Goal: Communication & Community: Answer question/provide support

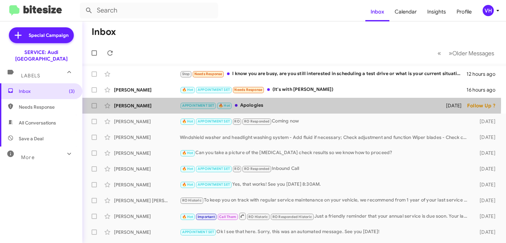
click at [162, 103] on div "[PERSON_NAME]" at bounding box center [147, 105] width 66 height 7
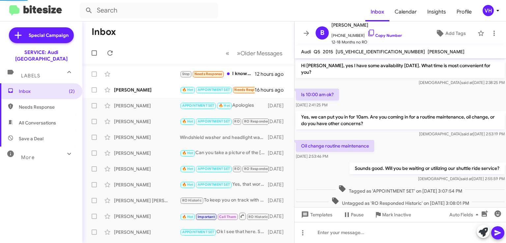
scroll to position [258, 0]
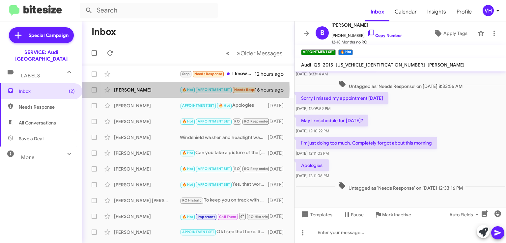
click at [153, 89] on div "[PERSON_NAME]" at bounding box center [147, 90] width 66 height 7
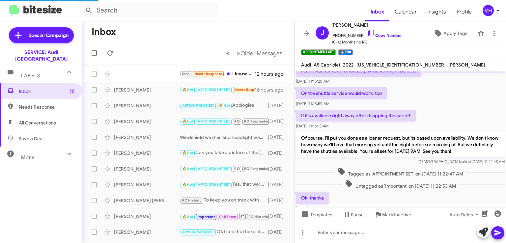
scroll to position [354, 0]
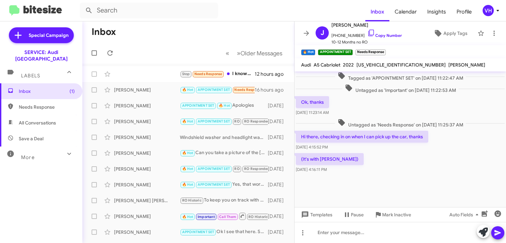
click at [371, 65] on span "WAU2AGF52NN008500" at bounding box center [400, 65] width 89 height 6
copy span "WAU2AGF52NN008500"
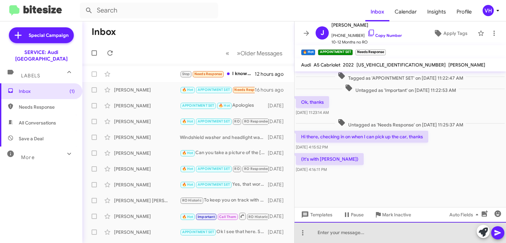
click at [405, 228] on div at bounding box center [399, 232] width 211 height 21
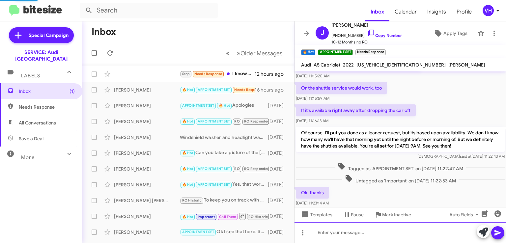
scroll to position [480, 0]
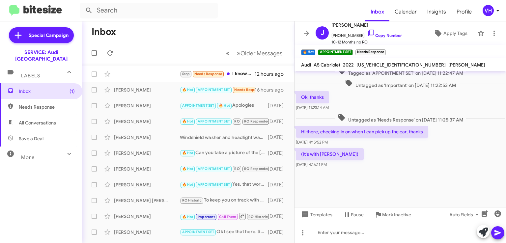
click at [384, 50] on span "×" at bounding box center [384, 49] width 4 height 8
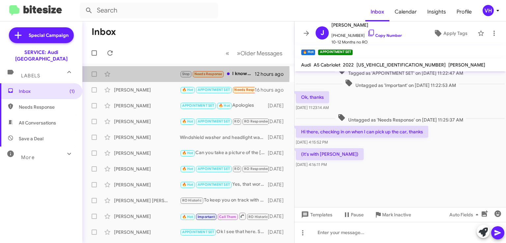
click at [133, 73] on div "Stop Needs Response I know you are busy, are you still interested in scheduling…" at bounding box center [188, 74] width 201 height 13
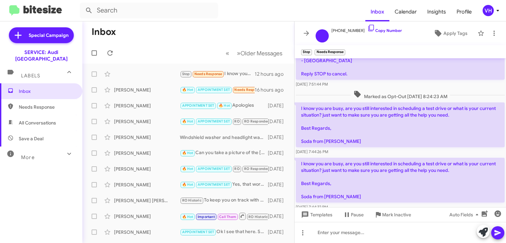
scroll to position [62, 0]
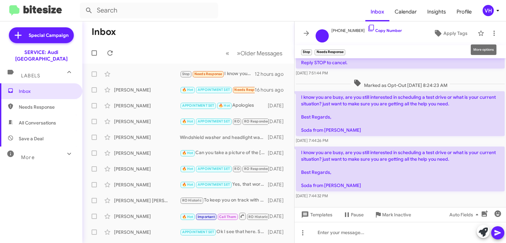
click at [497, 31] on icon at bounding box center [494, 33] width 8 height 8
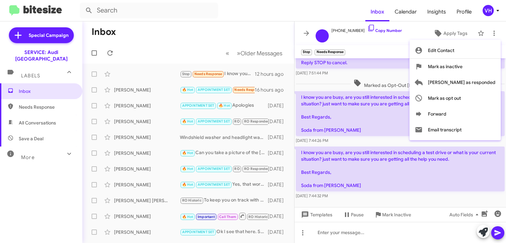
drag, startPoint x: 317, startPoint y: 144, endPoint x: 323, endPoint y: 142, distance: 6.6
click at [317, 144] on div at bounding box center [253, 121] width 506 height 243
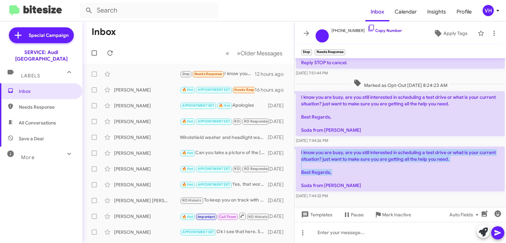
drag, startPoint x: 323, startPoint y: 142, endPoint x: 416, endPoint y: 180, distance: 100.2
click at [416, 180] on div "Thank you for your interest in the 2026 Honda CR-V. My name is Sodarta with Dic…" at bounding box center [399, 98] width 211 height 205
click at [416, 180] on p "I know you are busy, are you still interested in scheduling a test drive or wha…" at bounding box center [400, 169] width 209 height 45
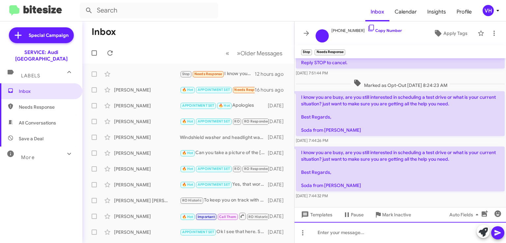
click at [396, 231] on div at bounding box center [399, 232] width 211 height 21
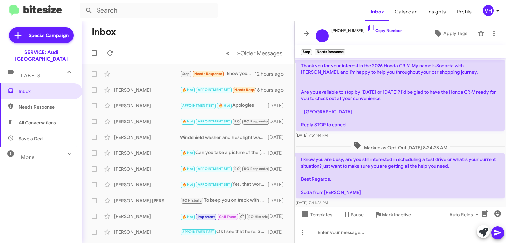
click at [345, 48] on span "×" at bounding box center [344, 49] width 4 height 8
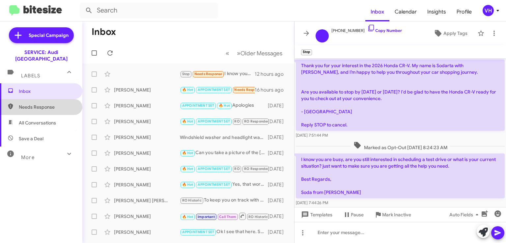
click at [45, 104] on span "Needs Response" at bounding box center [47, 107] width 56 height 7
type input "in:needs-response"
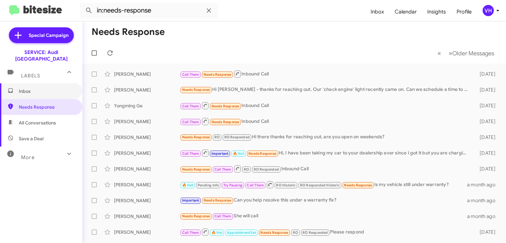
click at [48, 88] on span "Inbox" at bounding box center [47, 91] width 56 height 7
